Goal: Task Accomplishment & Management: Manage account settings

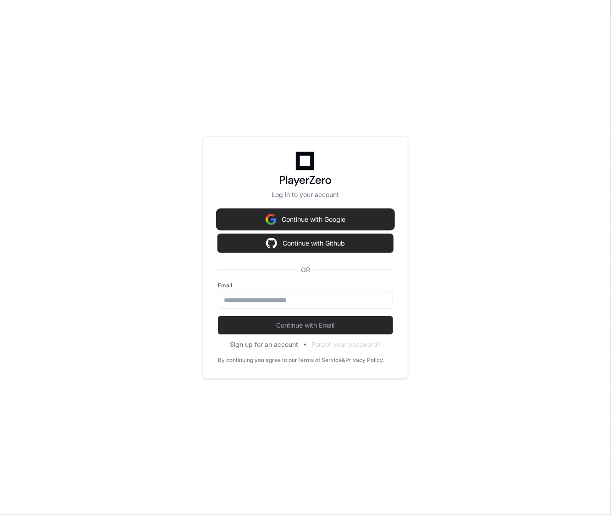
click at [361, 216] on button "Continue with Google" at bounding box center [305, 219] width 175 height 18
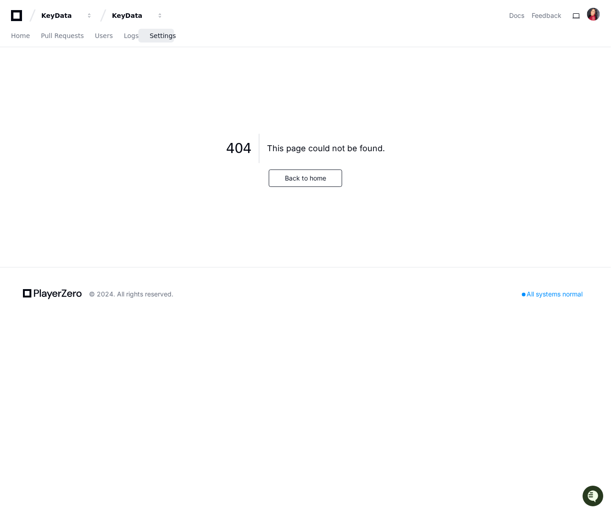
click at [161, 35] on span "Settings" at bounding box center [163, 36] width 26 height 6
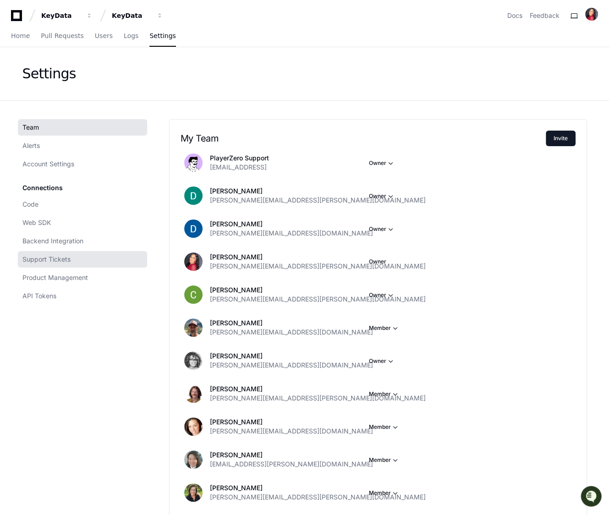
click at [85, 255] on link "Support Tickets" at bounding box center [82, 259] width 129 height 17
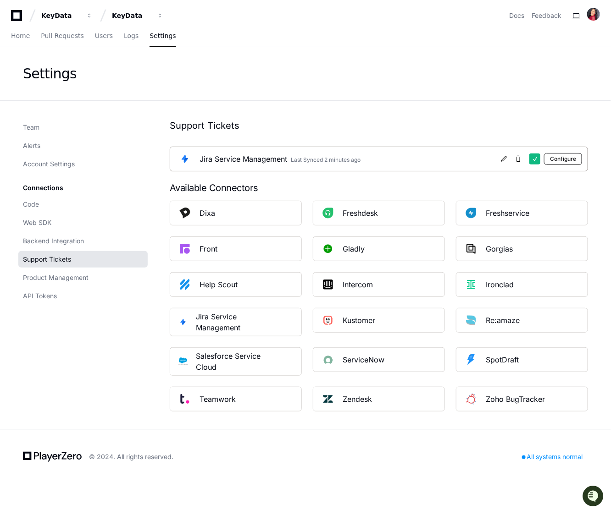
click at [561, 160] on button "Configure" at bounding box center [563, 159] width 38 height 12
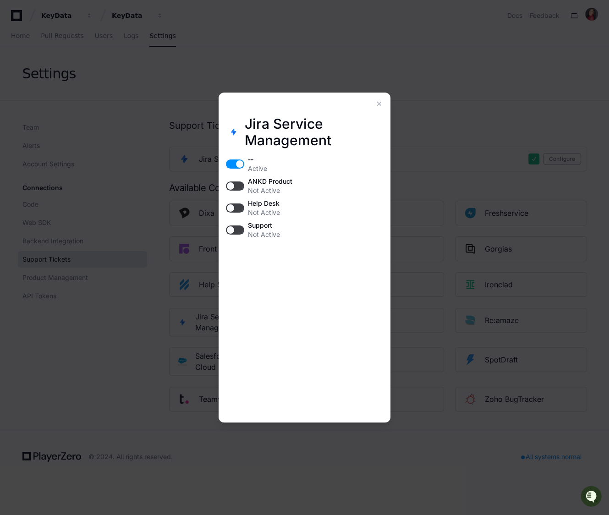
click at [233, 185] on button "button" at bounding box center [235, 186] width 18 height 9
click at [380, 107] on div at bounding box center [379, 103] width 11 height 11
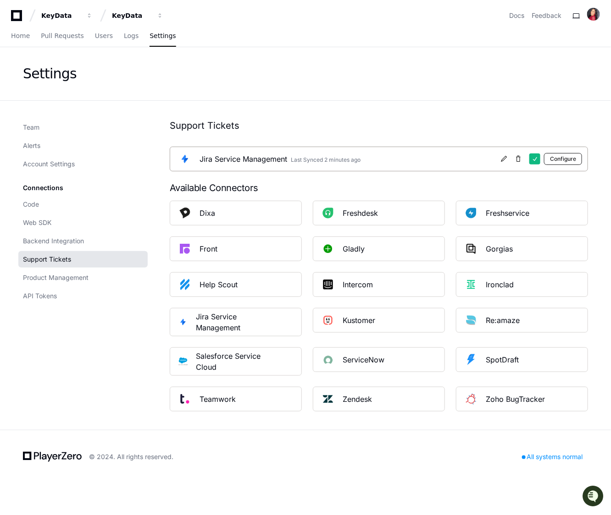
click at [553, 160] on button "Configure" at bounding box center [563, 159] width 38 height 12
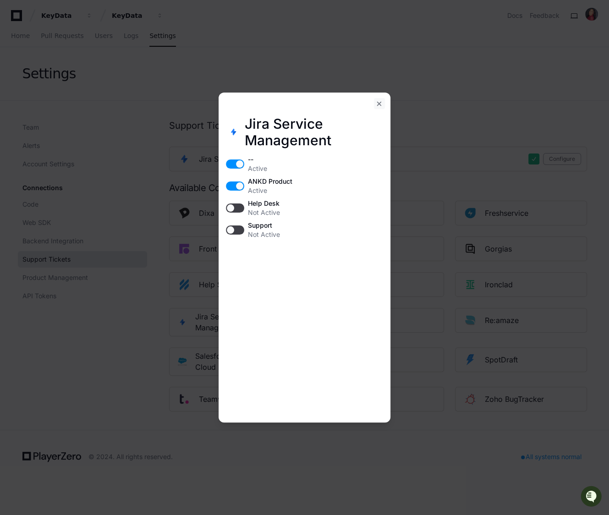
click at [377, 100] on div at bounding box center [379, 103] width 11 height 11
